Goal: Information Seeking & Learning: Learn about a topic

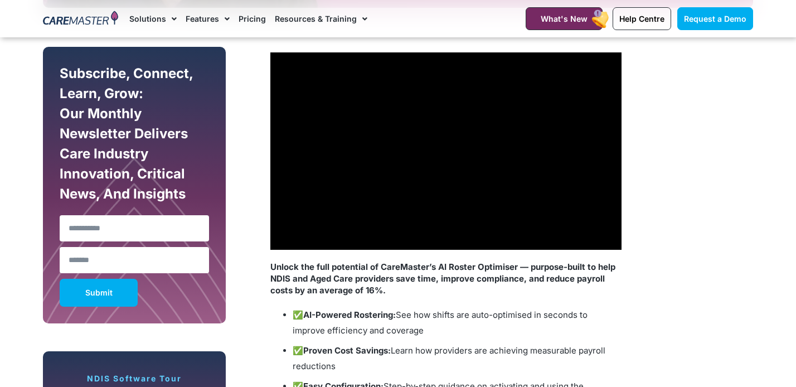
scroll to position [533, 0]
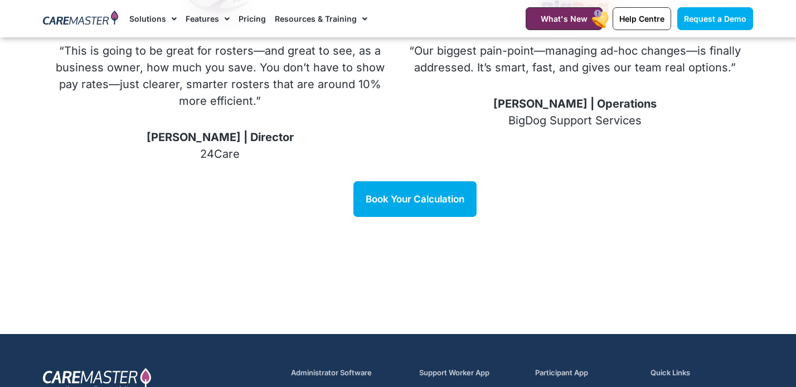
scroll to position [1494, 0]
